Goal: Information Seeking & Learning: Learn about a topic

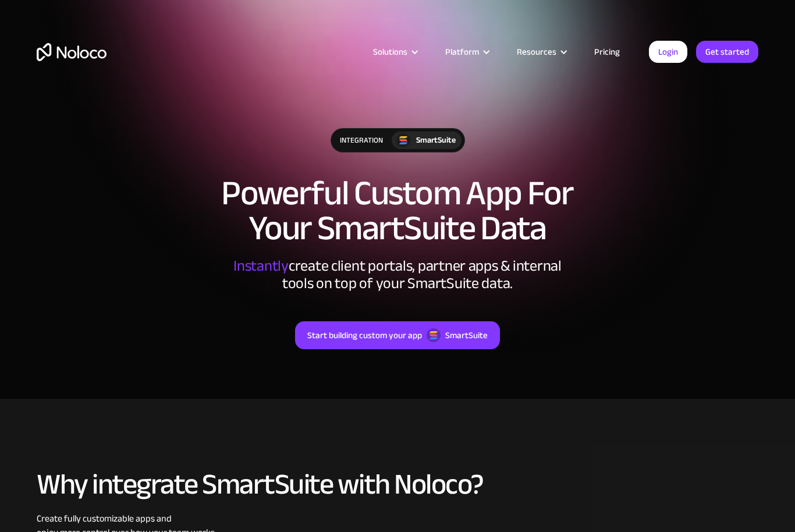
click at [599, 58] on link "Pricing" at bounding box center [607, 51] width 55 height 15
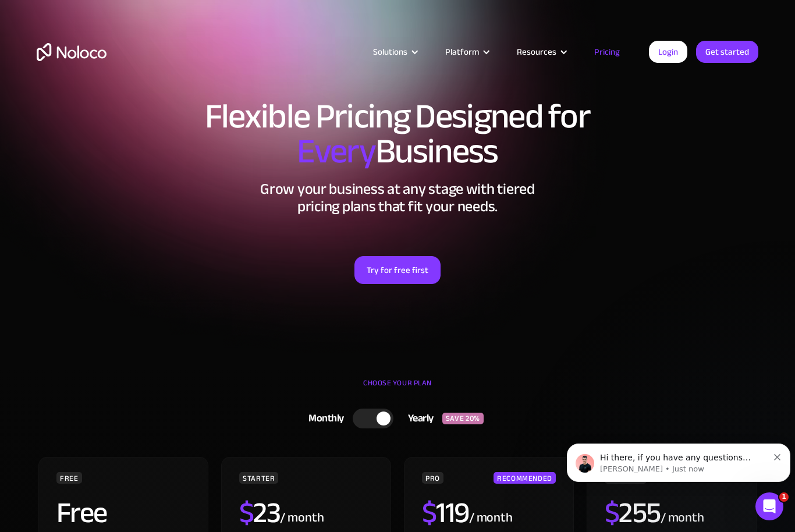
click at [418, 50] on div at bounding box center [414, 52] width 9 height 9
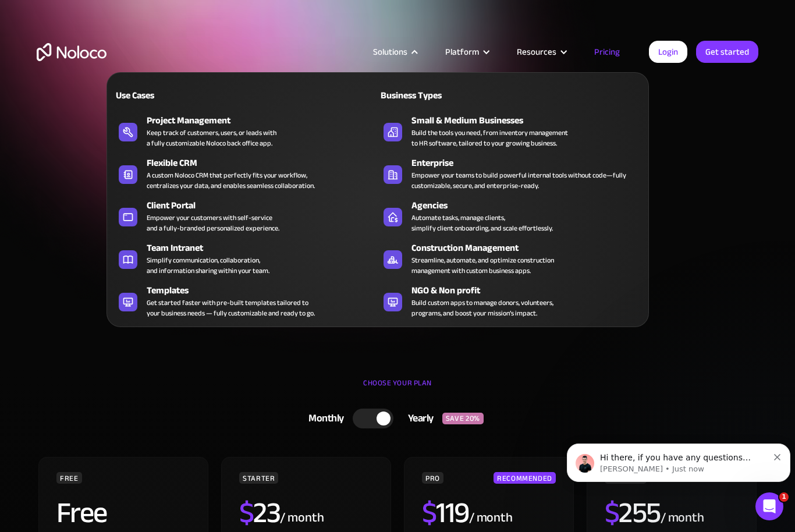
click at [166, 161] on div "Flexible CRM" at bounding box center [265, 163] width 236 height 14
